Goal: Task Accomplishment & Management: Manage account settings

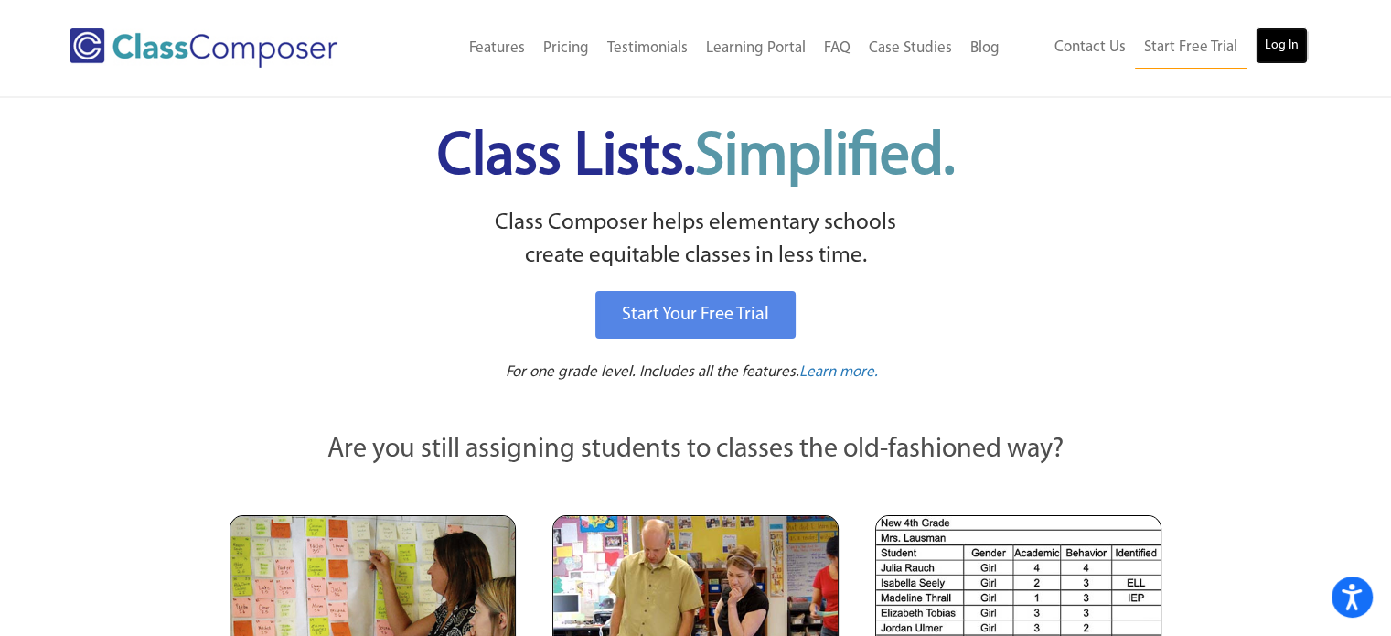
click at [1287, 58] on link "Log In" at bounding box center [1281, 45] width 52 height 37
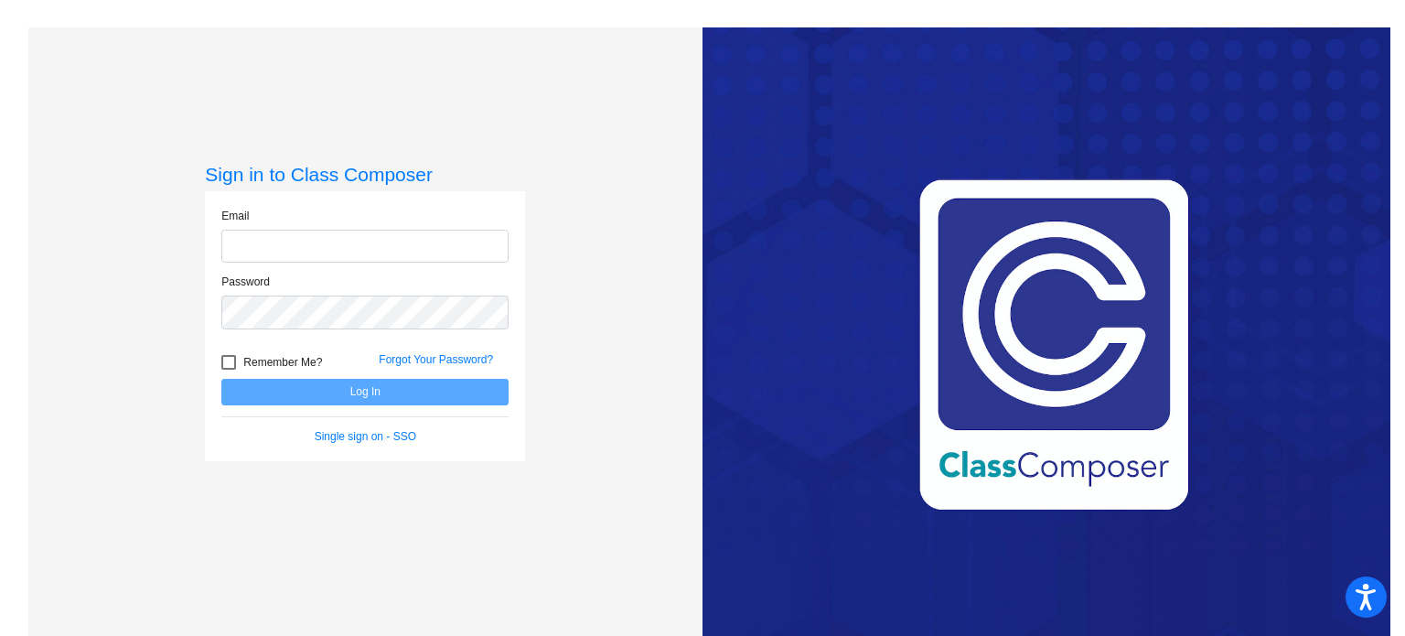
type input "[EMAIL_ADDRESS][DOMAIN_NAME]"
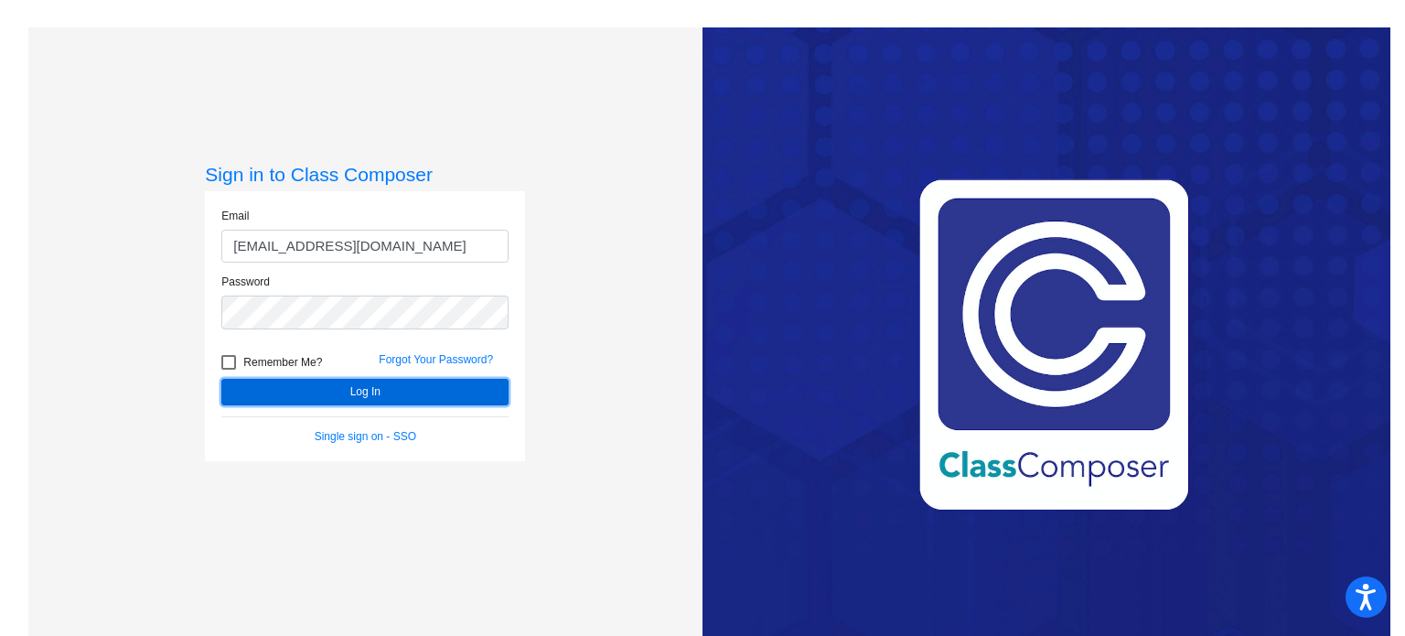
click at [369, 390] on button "Log In" at bounding box center [364, 392] width 287 height 27
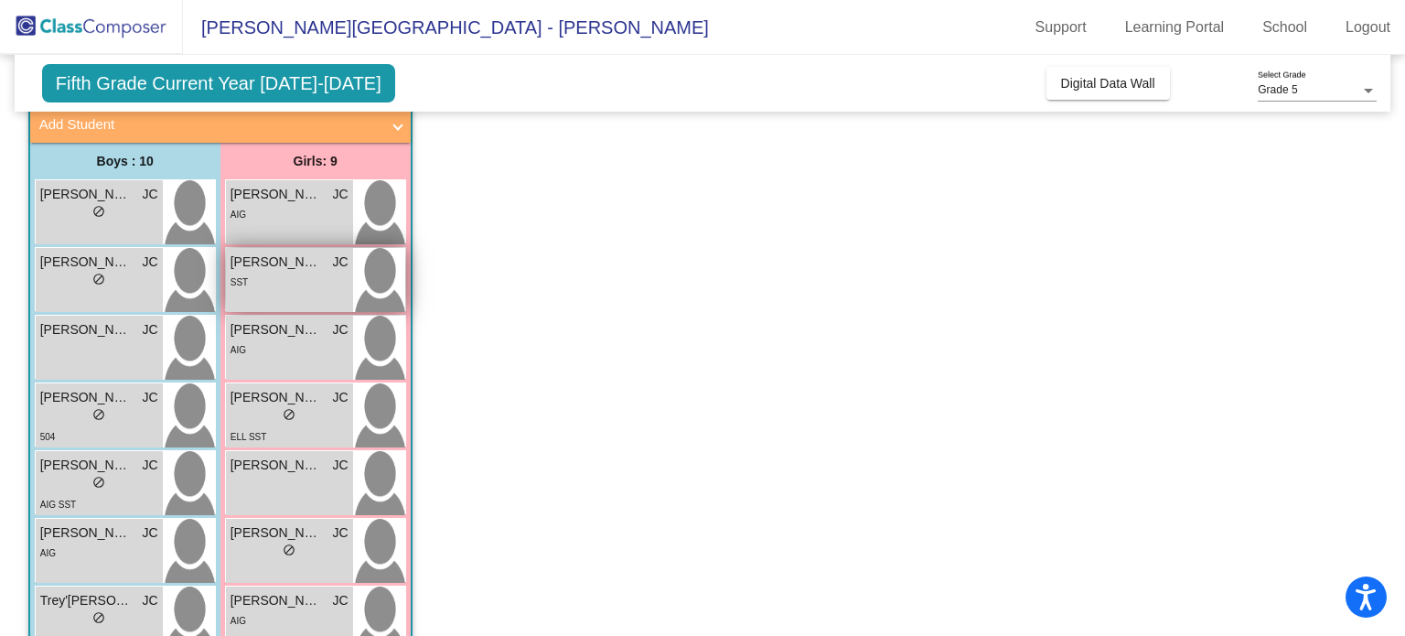
scroll to position [112, 0]
